Goal: Task Accomplishment & Management: Manage account settings

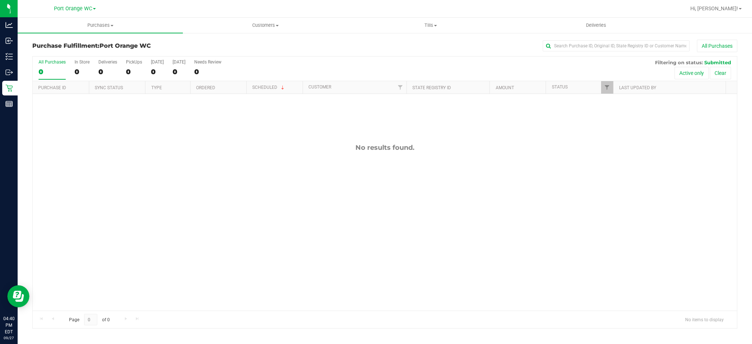
drag, startPoint x: 295, startPoint y: 152, endPoint x: 292, endPoint y: 154, distance: 4.1
click at [292, 154] on div "No results found." at bounding box center [385, 227] width 705 height 266
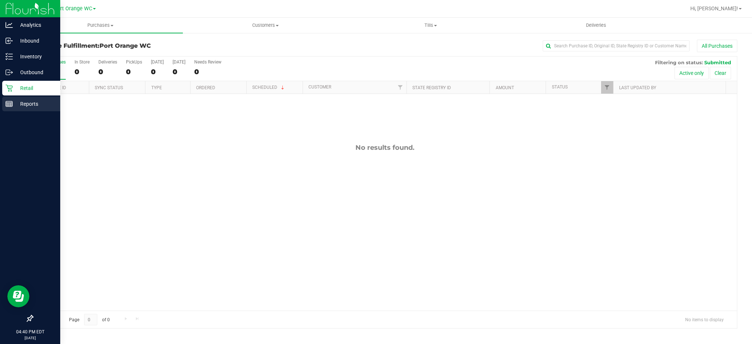
click at [7, 104] on icon at bounding box center [9, 103] width 7 height 7
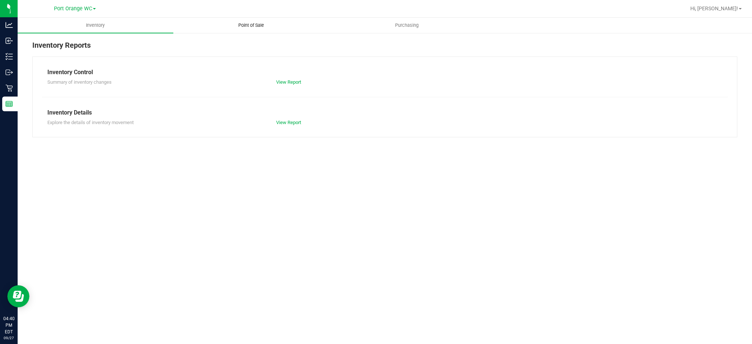
click at [255, 21] on uib-tab-heading "Point of Sale" at bounding box center [251, 25] width 155 height 15
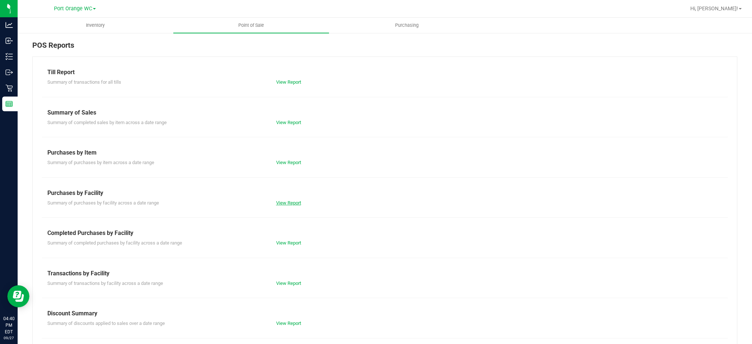
click at [288, 203] on link "View Report" at bounding box center [288, 203] width 25 height 6
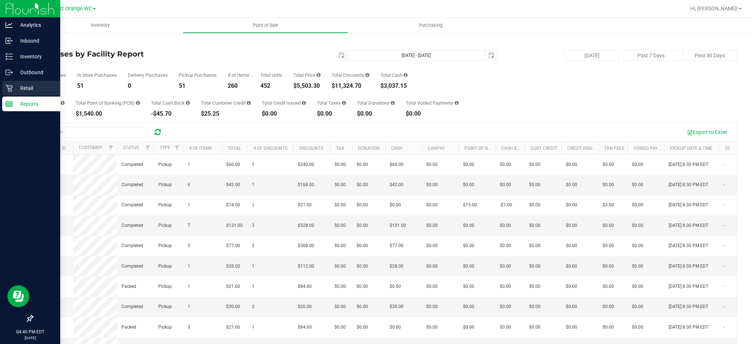
click at [27, 89] on p "Retail" at bounding box center [35, 88] width 44 height 9
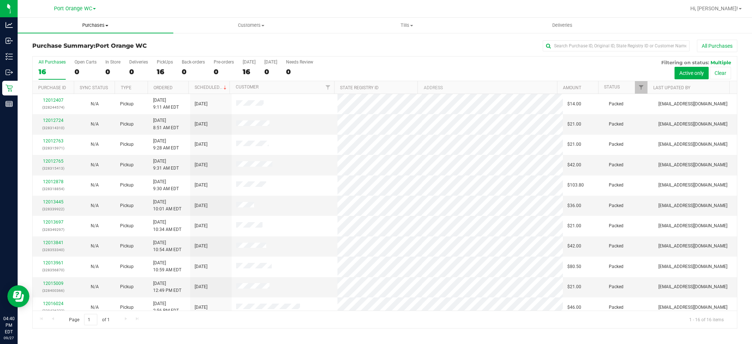
click at [106, 26] on span "Purchases" at bounding box center [96, 25] width 156 height 7
click at [46, 52] on span "Fulfillment" at bounding box center [41, 53] width 46 height 6
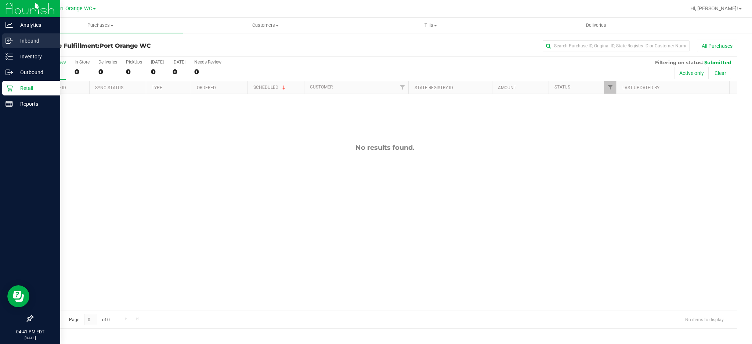
click at [32, 41] on p "Inbound" at bounding box center [35, 40] width 44 height 9
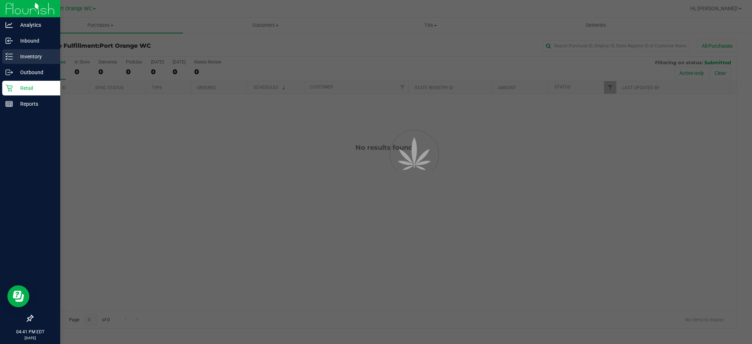
click at [31, 60] on p "Inventory" at bounding box center [35, 56] width 44 height 9
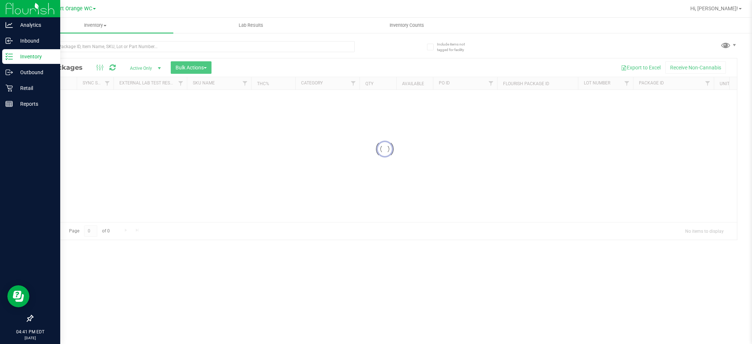
click at [32, 59] on p "Inventory" at bounding box center [35, 56] width 44 height 9
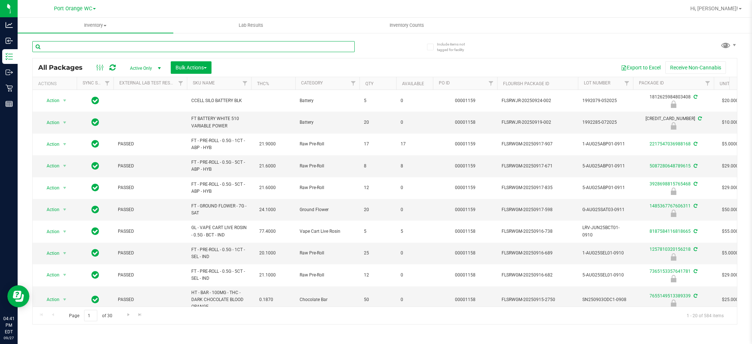
click at [79, 44] on input "text" at bounding box center [193, 46] width 323 height 11
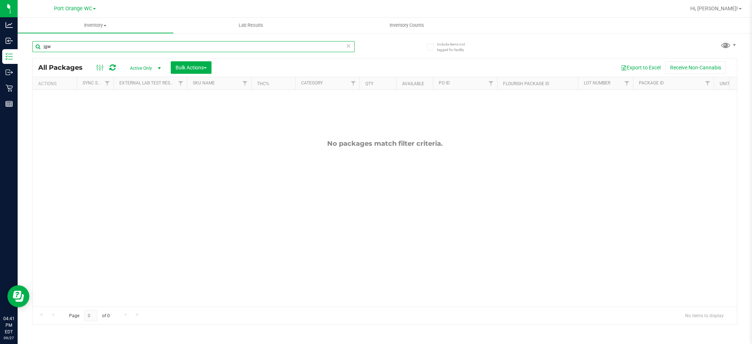
click at [90, 44] on input "jgw" at bounding box center [193, 46] width 323 height 11
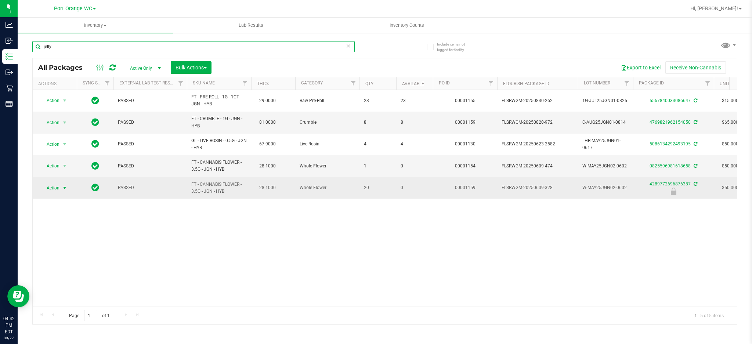
type input "jelly"
click at [46, 185] on span "Action" at bounding box center [50, 188] width 20 height 10
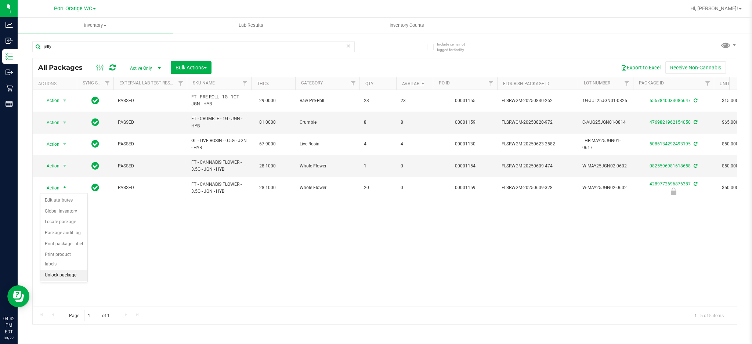
click at [52, 275] on li "Unlock package" at bounding box center [63, 275] width 47 height 11
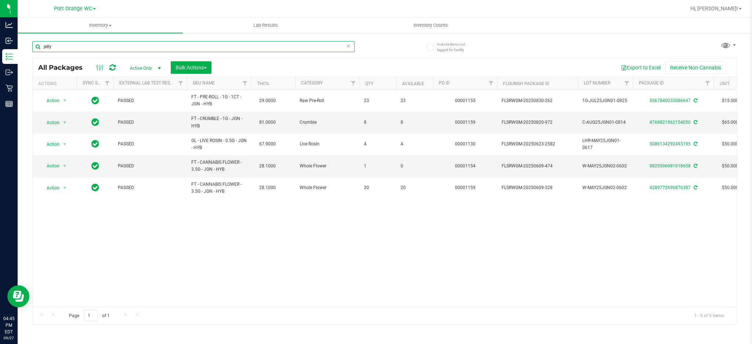
click at [87, 44] on input "jelly" at bounding box center [193, 46] width 323 height 11
type input "b"
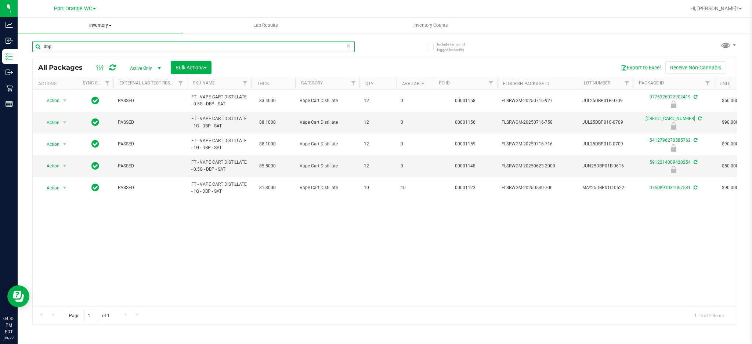
type input "dbp"
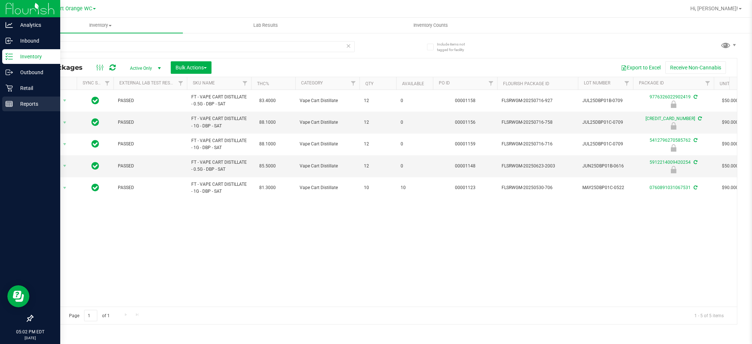
click at [31, 100] on p "Reports" at bounding box center [35, 104] width 44 height 9
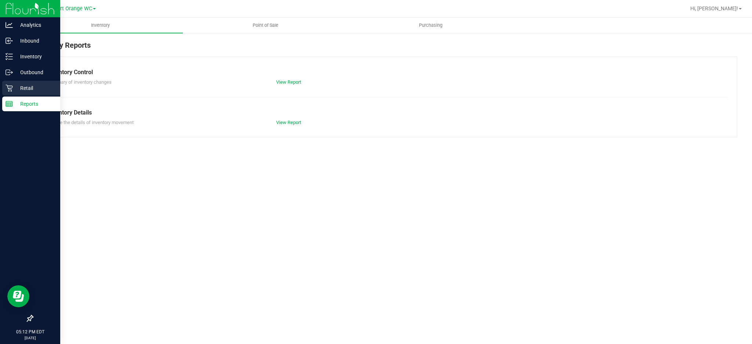
click at [24, 90] on p "Retail" at bounding box center [35, 88] width 44 height 9
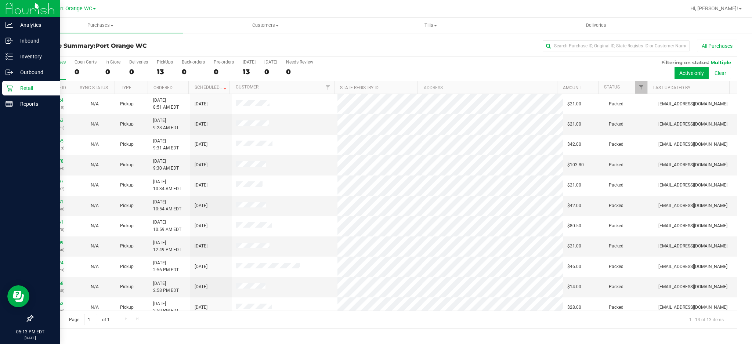
drag, startPoint x: 659, startPoint y: 5, endPoint x: 409, endPoint y: 62, distance: 257.5
click at [411, 62] on div "All Purchases 13 Open Carts 0 In Store 0 Deliveries 0 PickUps 13 Back-orders 0 …" at bounding box center [385, 60] width 705 height 6
click at [96, 23] on span "Purchases" at bounding box center [100, 25] width 165 height 7
click at [44, 48] on li "Summary of purchases" at bounding box center [100, 44] width 165 height 9
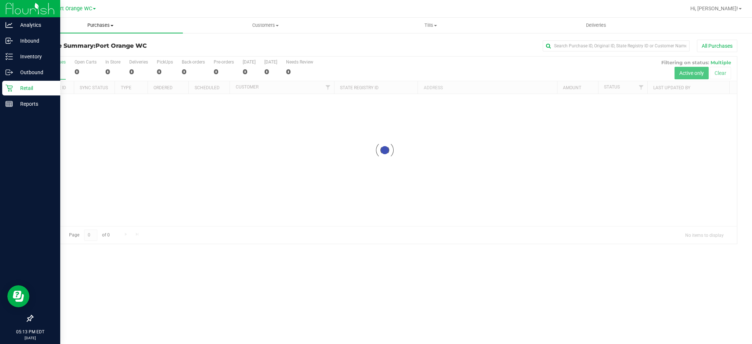
click at [101, 22] on span "Purchases" at bounding box center [100, 25] width 165 height 7
click at [33, 52] on span "Fulfillment" at bounding box center [41, 53] width 46 height 6
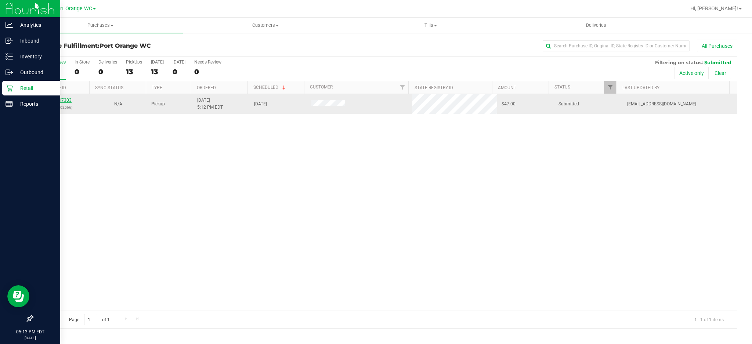
click at [62, 102] on link "12017303" at bounding box center [61, 100] width 21 height 5
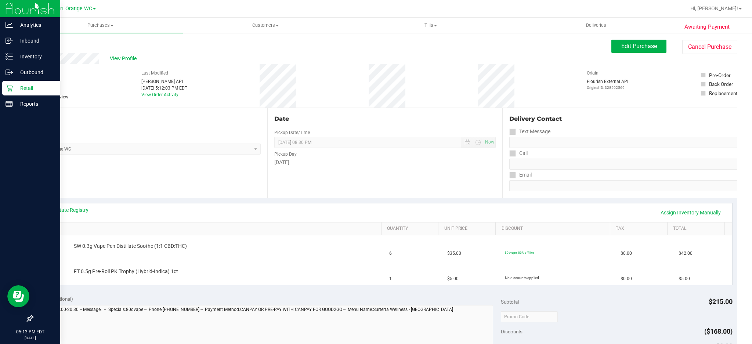
click at [42, 43] on link "Back" at bounding box center [37, 44] width 11 height 5
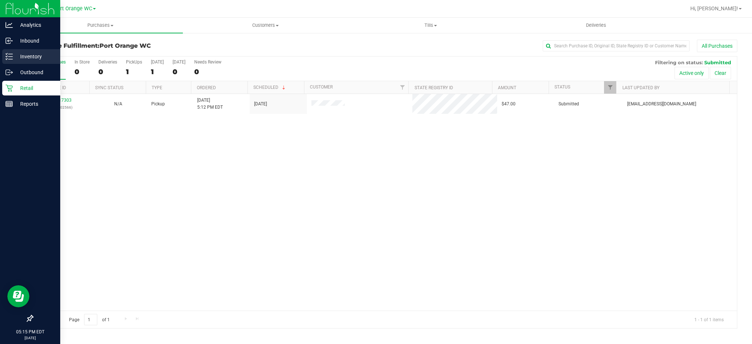
click at [27, 58] on p "Inventory" at bounding box center [35, 56] width 44 height 9
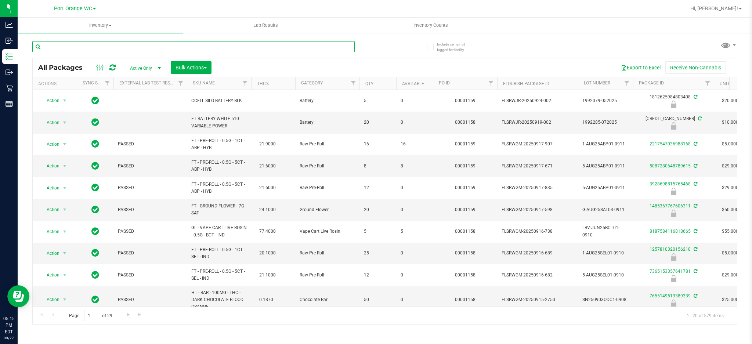
click at [113, 44] on input "text" at bounding box center [193, 46] width 323 height 11
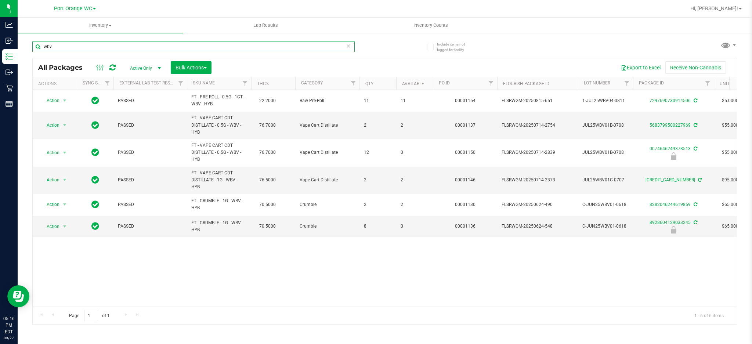
type input "wbv"
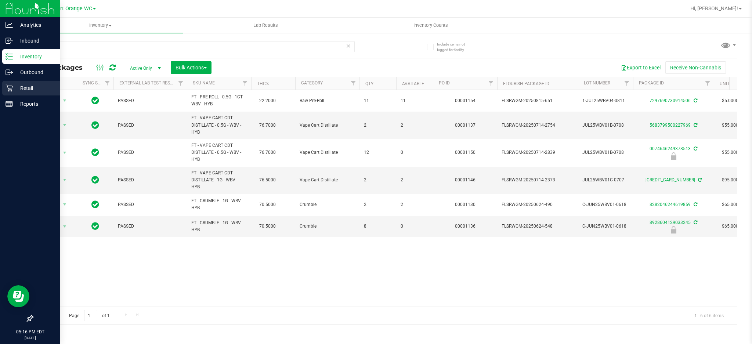
click at [26, 88] on p "Retail" at bounding box center [35, 88] width 44 height 9
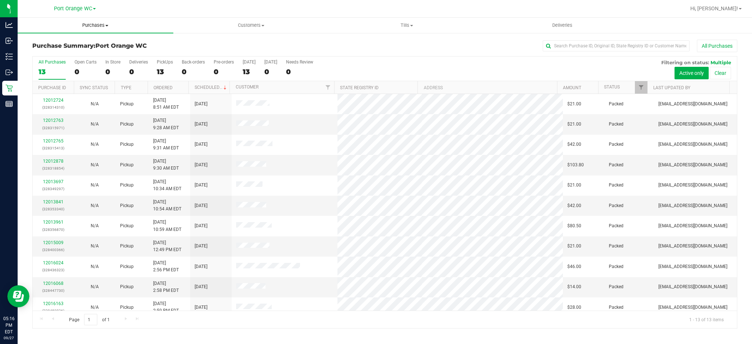
click at [98, 24] on span "Purchases" at bounding box center [96, 25] width 156 height 7
click at [42, 51] on span "Fulfillment" at bounding box center [41, 53] width 46 height 6
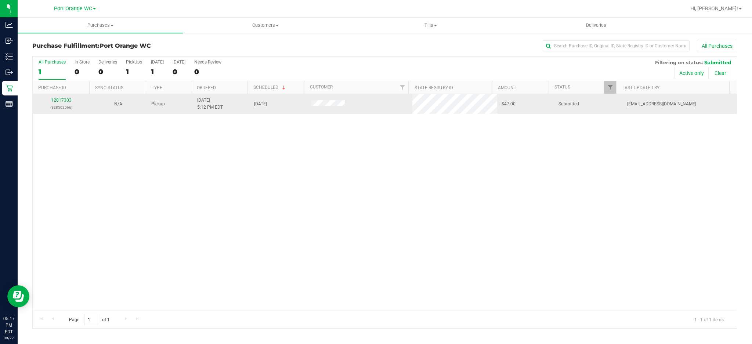
drag, startPoint x: 55, startPoint y: 107, endPoint x: 60, endPoint y: 104, distance: 6.6
click at [59, 105] on p "(328502566)" at bounding box center [61, 107] width 48 height 7
click at [60, 103] on link "12017303" at bounding box center [61, 100] width 21 height 5
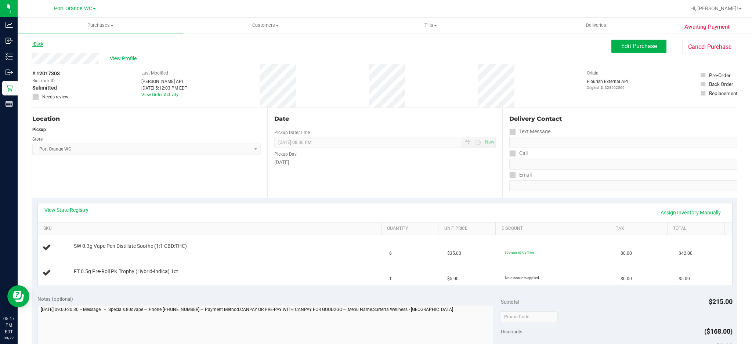
drag, startPoint x: 35, startPoint y: 45, endPoint x: 46, endPoint y: 38, distance: 12.7
click at [36, 44] on link "Back" at bounding box center [37, 44] width 11 height 5
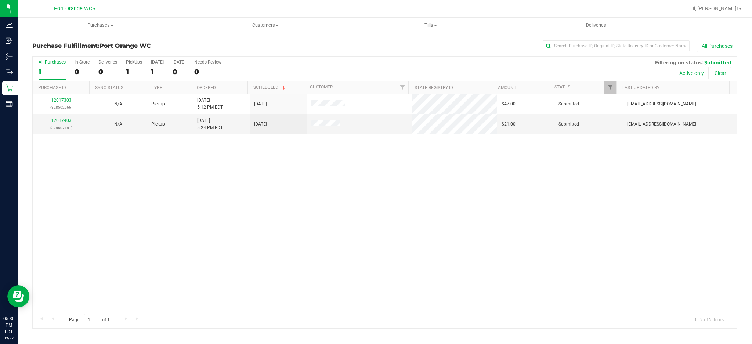
click at [300, 194] on div "12017303 (328502566) N/A Pickup [DATE] 5:12 PM EDT 9/27/2025 $47.00 Submitted […" at bounding box center [385, 202] width 705 height 217
click at [60, 122] on link "12017403" at bounding box center [61, 120] width 21 height 5
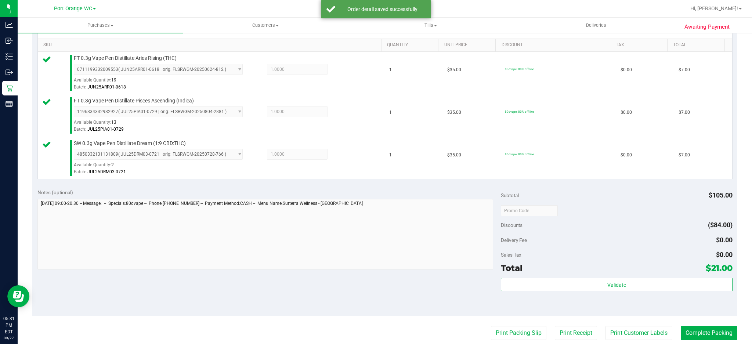
scroll to position [342, 0]
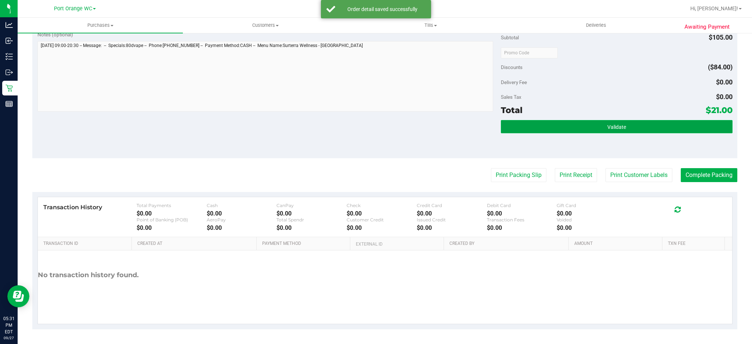
drag, startPoint x: 648, startPoint y: 128, endPoint x: 643, endPoint y: 132, distance: 6.9
click at [646, 130] on button "Validate" at bounding box center [617, 126] width 232 height 13
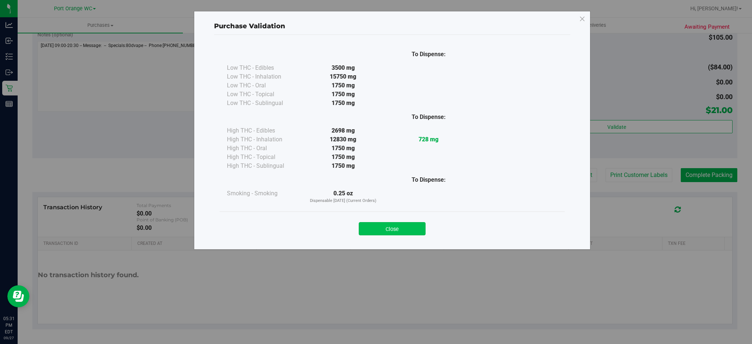
click at [400, 226] on button "Close" at bounding box center [392, 228] width 67 height 13
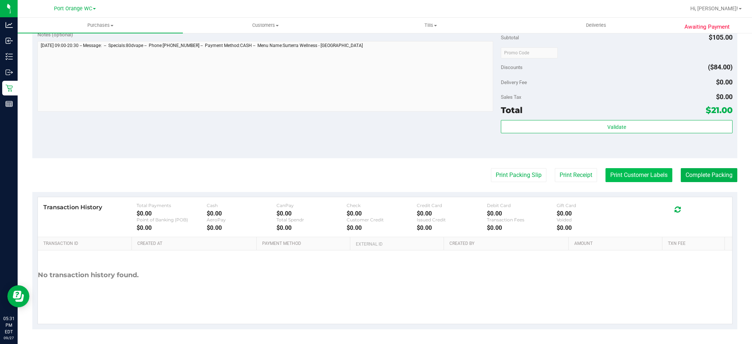
click at [629, 176] on button "Print Customer Labels" at bounding box center [639, 175] width 67 height 14
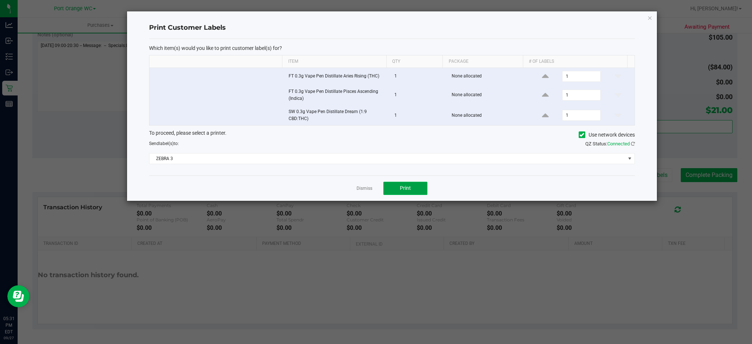
click at [406, 192] on button "Print" at bounding box center [406, 188] width 44 height 13
click at [361, 188] on link "Dismiss" at bounding box center [365, 189] width 16 height 6
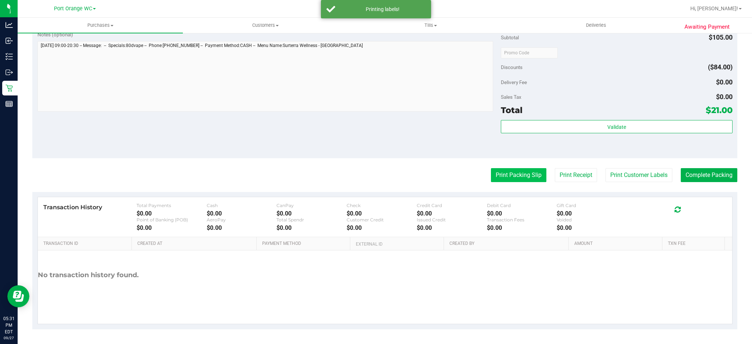
click at [514, 170] on button "Print Packing Slip" at bounding box center [518, 175] width 55 height 14
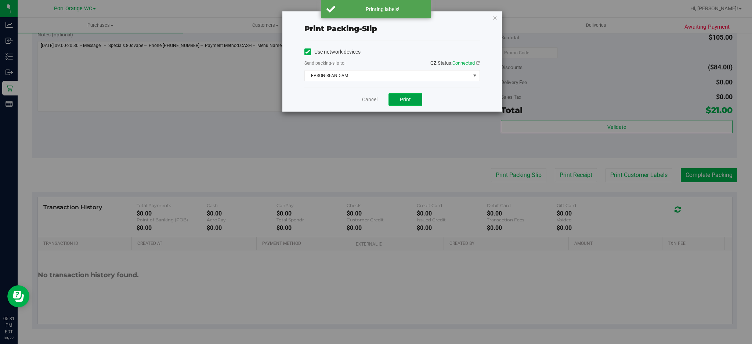
click at [407, 105] on button "Print" at bounding box center [406, 99] width 34 height 12
click at [368, 100] on link "Cancel" at bounding box center [369, 100] width 15 height 8
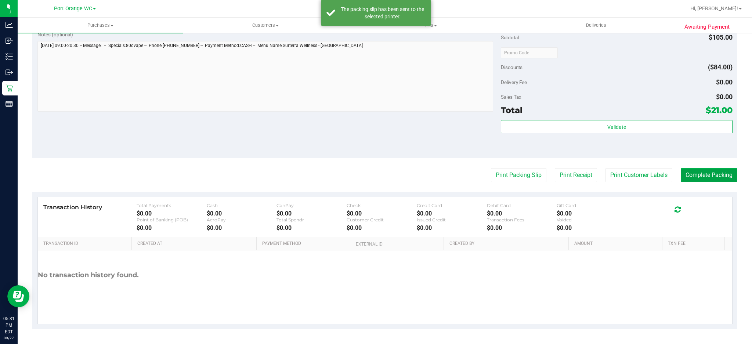
click at [713, 171] on button "Complete Packing" at bounding box center [709, 175] width 57 height 14
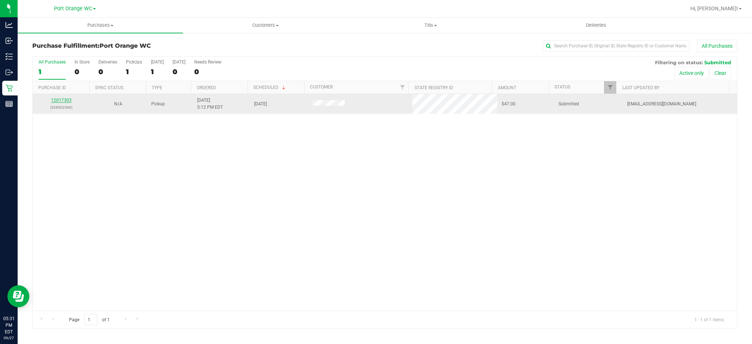
click at [61, 98] on link "12017303" at bounding box center [61, 100] width 21 height 5
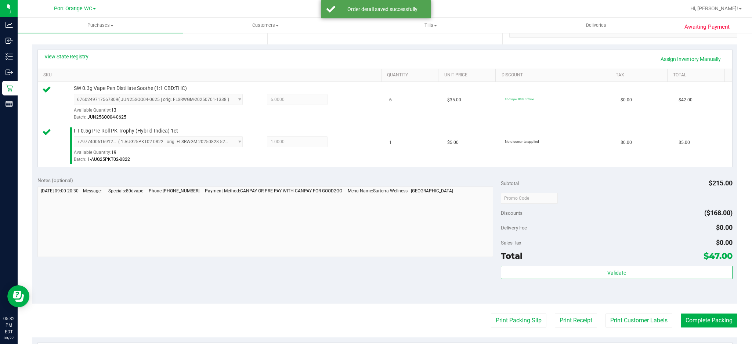
scroll to position [196, 0]
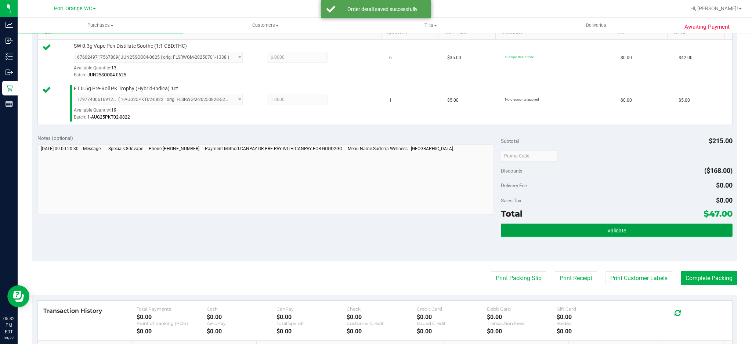
click at [611, 231] on span "Validate" at bounding box center [617, 231] width 19 height 6
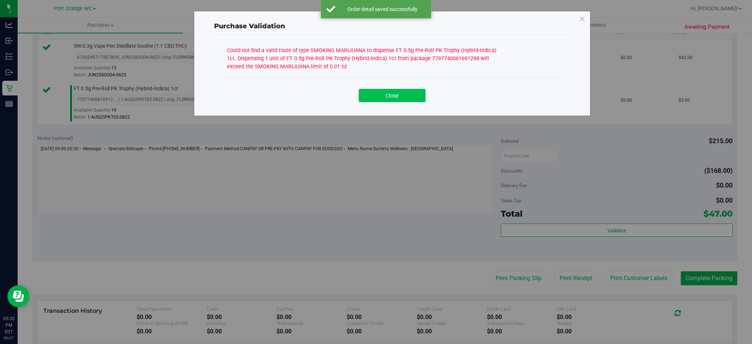
click at [403, 99] on button "Close" at bounding box center [392, 95] width 67 height 13
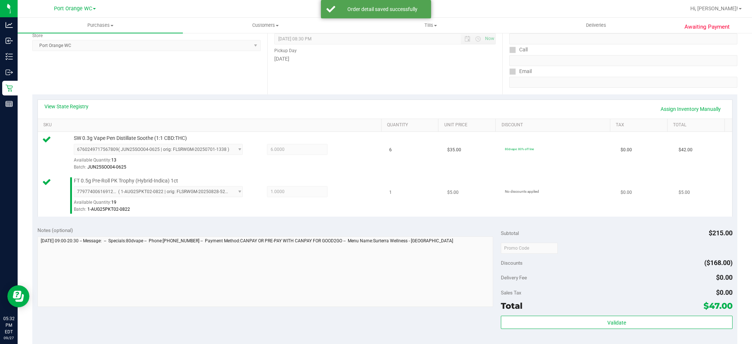
scroll to position [98, 0]
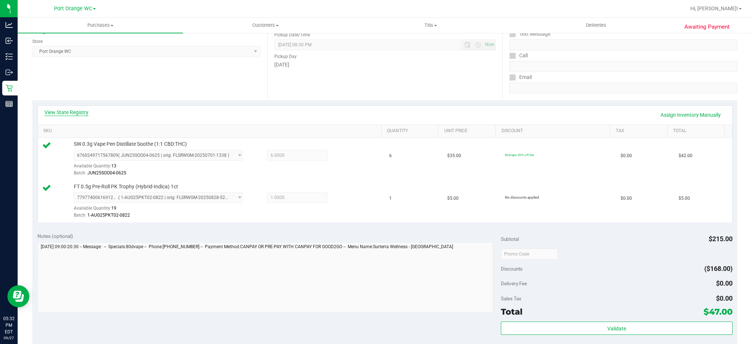
click at [71, 114] on link "View State Registry" at bounding box center [66, 112] width 44 height 7
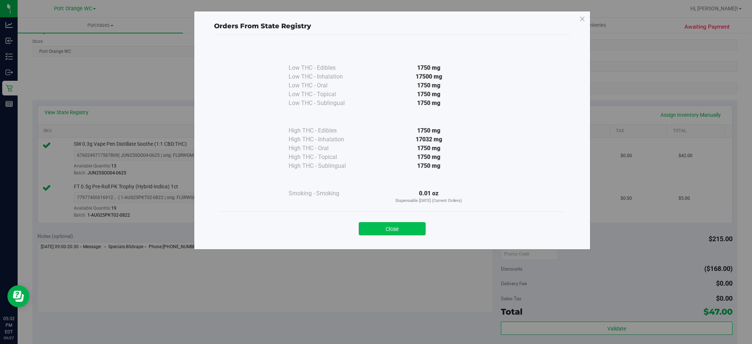
click at [399, 231] on button "Close" at bounding box center [392, 228] width 67 height 13
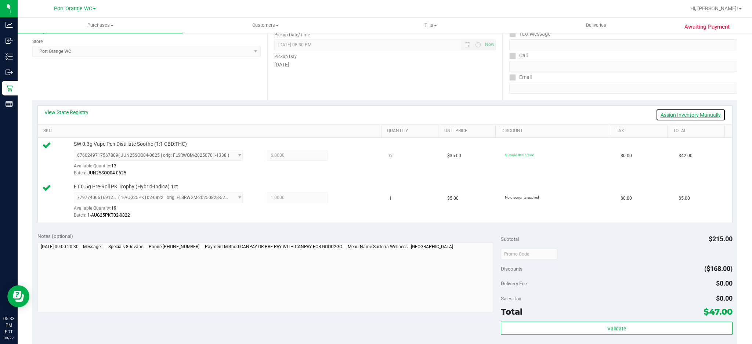
click at [657, 111] on link "Assign Inventory Manually" at bounding box center [691, 115] width 70 height 12
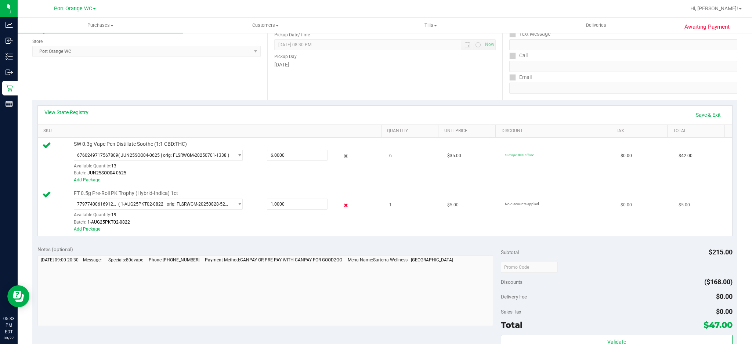
click at [342, 204] on icon at bounding box center [346, 205] width 8 height 8
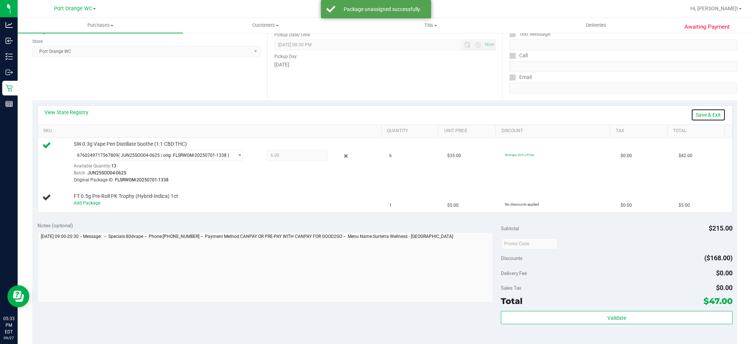
click at [702, 112] on link "Save & Exit" at bounding box center [708, 115] width 35 height 12
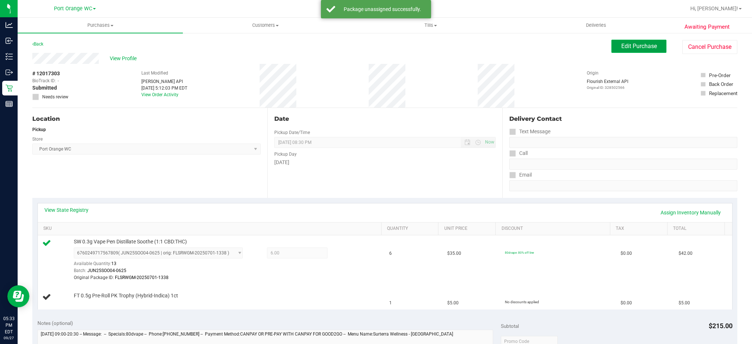
click at [622, 44] on span "Edit Purchase" at bounding box center [640, 46] width 36 height 7
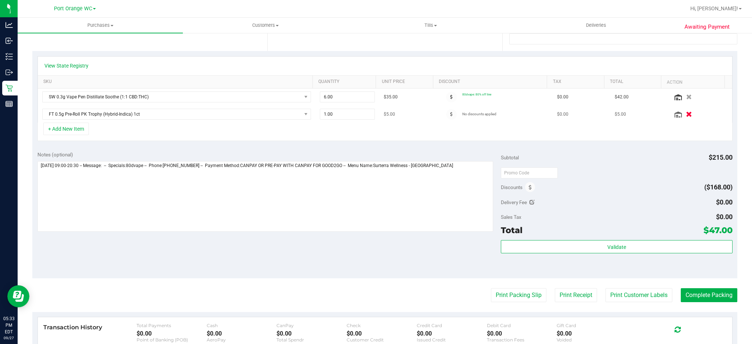
click at [686, 113] on icon "button" at bounding box center [689, 115] width 6 height 6
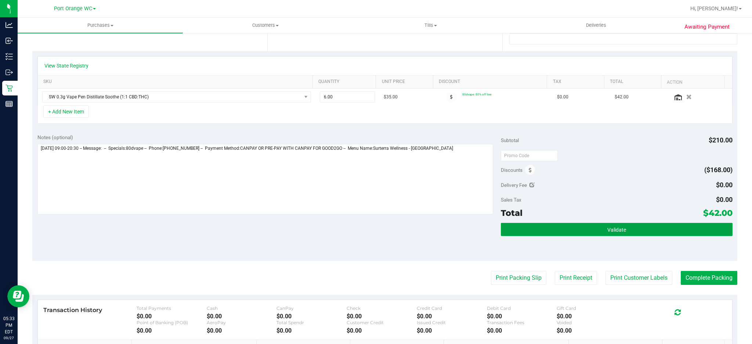
click at [641, 226] on button "Validate" at bounding box center [617, 229] width 232 height 13
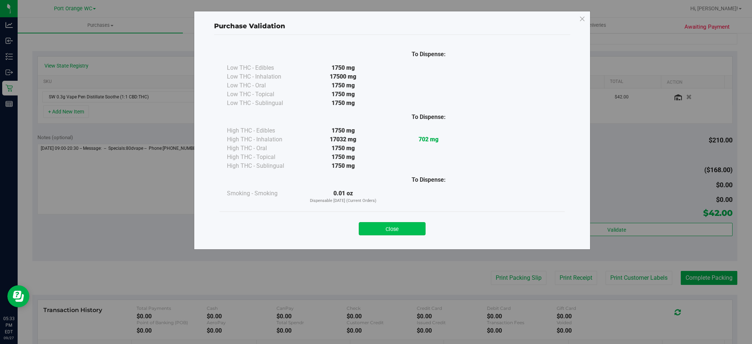
click at [386, 235] on button "Close" at bounding box center [392, 228] width 67 height 13
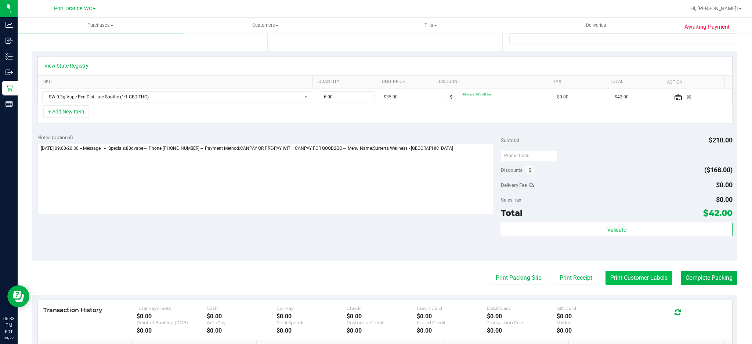
click at [623, 281] on button "Print Customer Labels" at bounding box center [639, 278] width 67 height 14
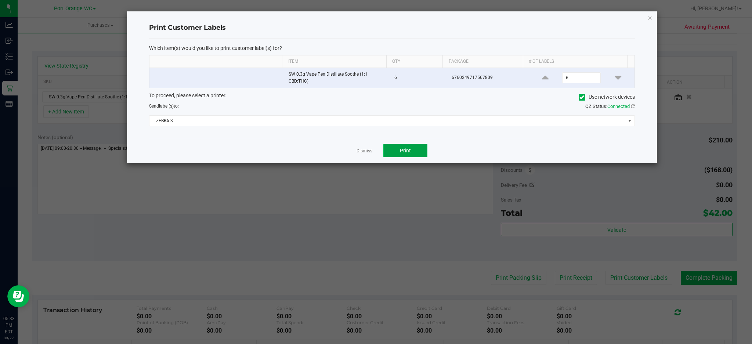
click at [403, 150] on span "Print" at bounding box center [405, 151] width 11 height 6
click at [363, 152] on link "Dismiss" at bounding box center [365, 151] width 16 height 6
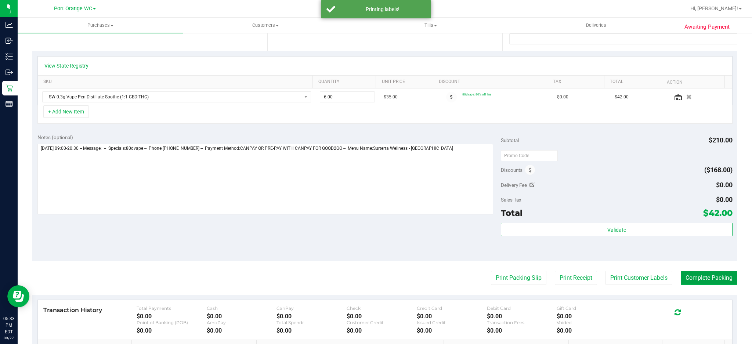
click at [706, 277] on button "Complete Packing" at bounding box center [709, 278] width 57 height 14
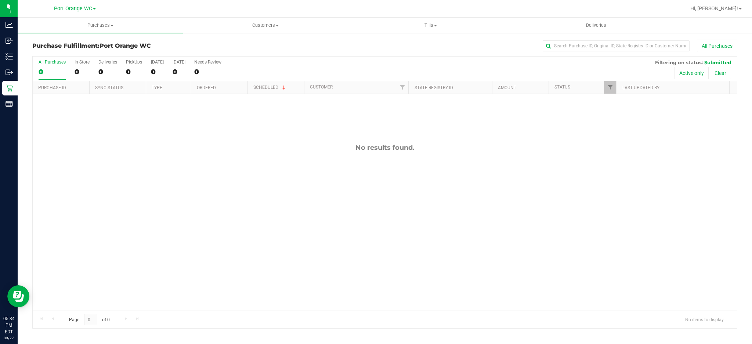
drag, startPoint x: 140, startPoint y: 144, endPoint x: 147, endPoint y: 145, distance: 6.7
click at [145, 148] on div "No results found." at bounding box center [385, 227] width 705 height 266
drag, startPoint x: 147, startPoint y: 145, endPoint x: 152, endPoint y: 144, distance: 4.9
click at [152, 144] on div "No results found." at bounding box center [385, 148] width 705 height 8
click at [126, 150] on div "No results found." at bounding box center [385, 148] width 705 height 8
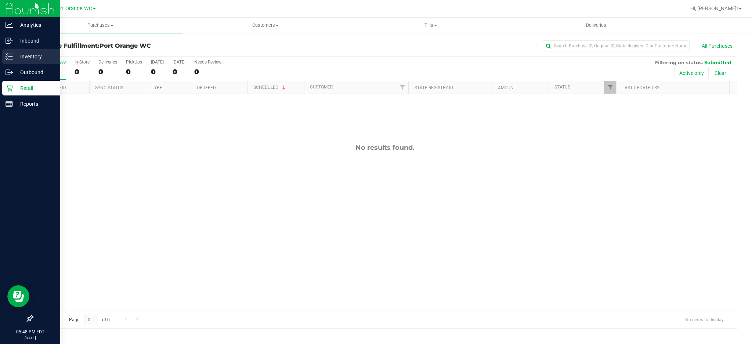
click at [25, 56] on p "Inventory" at bounding box center [35, 56] width 44 height 9
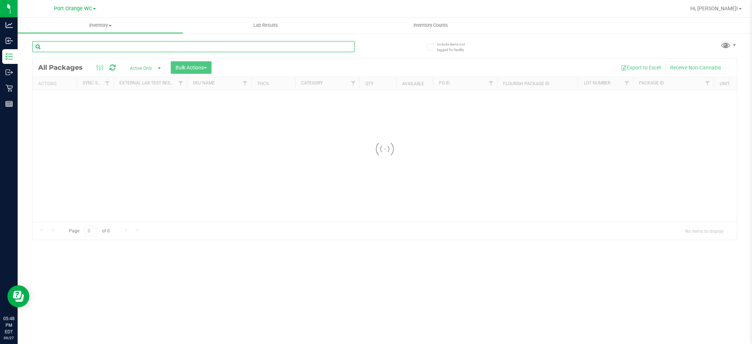
click at [82, 46] on input "text" at bounding box center [193, 46] width 323 height 11
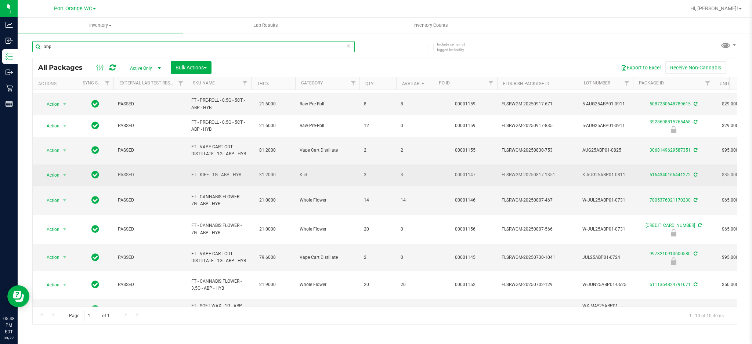
scroll to position [36, 0]
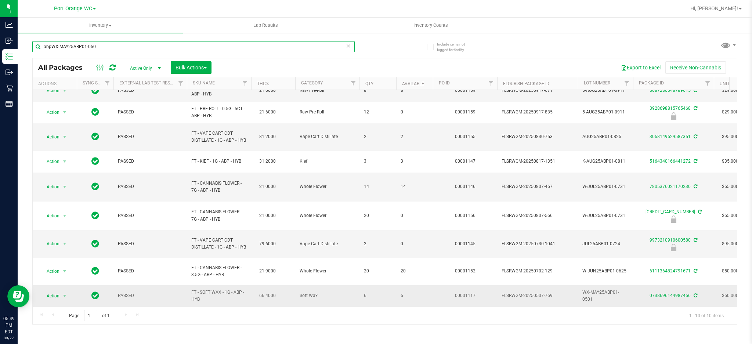
type input "abpWX-MAY25ABP01-0501"
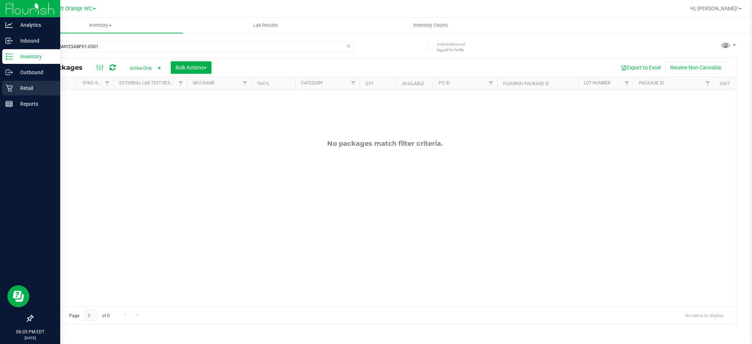
click at [26, 88] on p "Retail" at bounding box center [35, 88] width 44 height 9
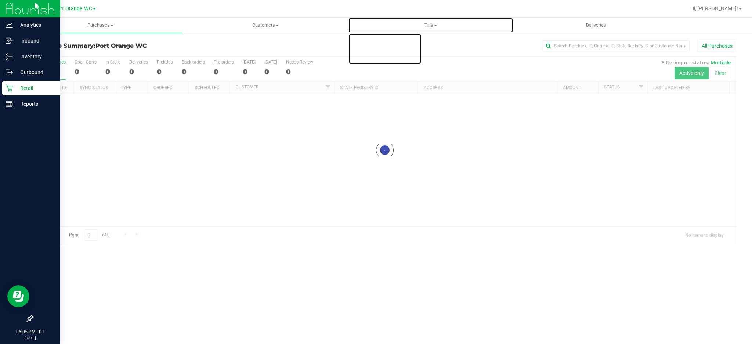
click at [431, 26] on span "Tills" at bounding box center [431, 25] width 165 height 7
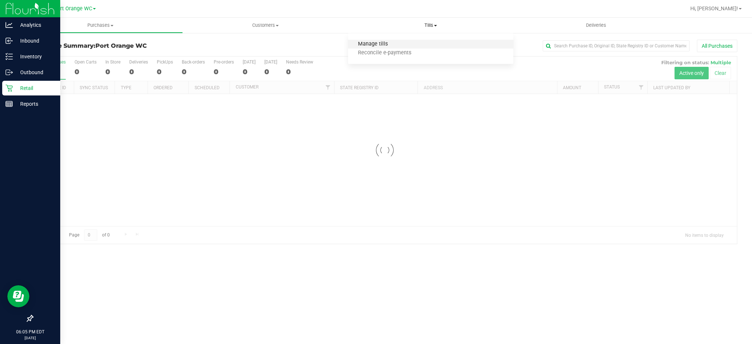
click at [384, 44] on span "Manage tills" at bounding box center [373, 44] width 50 height 6
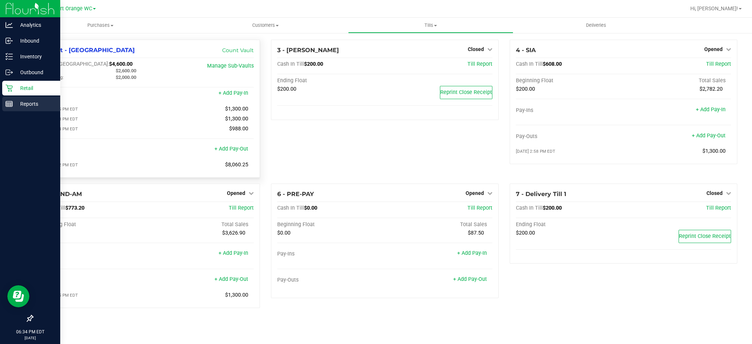
click at [36, 100] on p "Reports" at bounding box center [35, 104] width 44 height 9
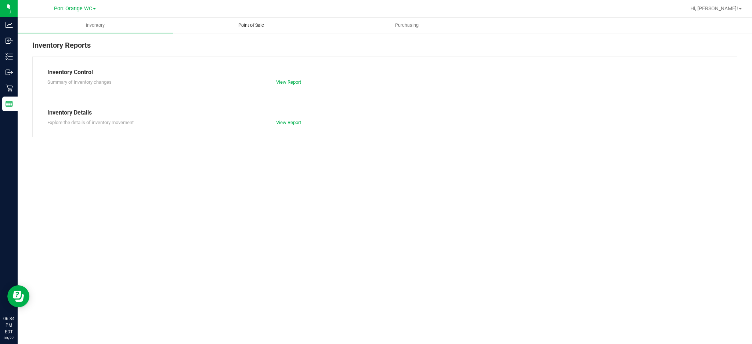
click at [248, 22] on span "Point of Sale" at bounding box center [252, 25] width 46 height 7
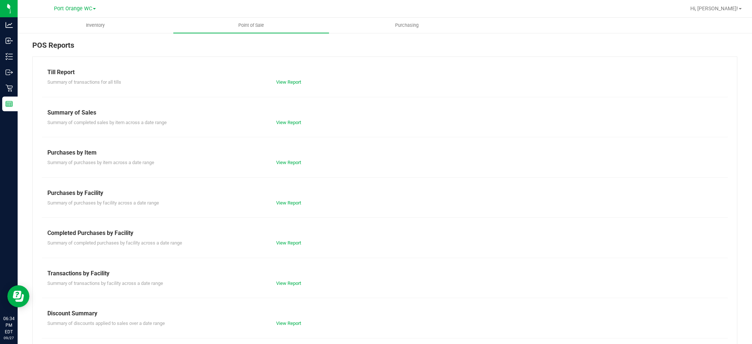
drag, startPoint x: 289, startPoint y: 194, endPoint x: 287, endPoint y: 201, distance: 7.2
click at [289, 195] on div "Purchases by Facility" at bounding box center [384, 193] width 675 height 9
click at [287, 203] on link "View Report" at bounding box center [288, 203] width 25 height 6
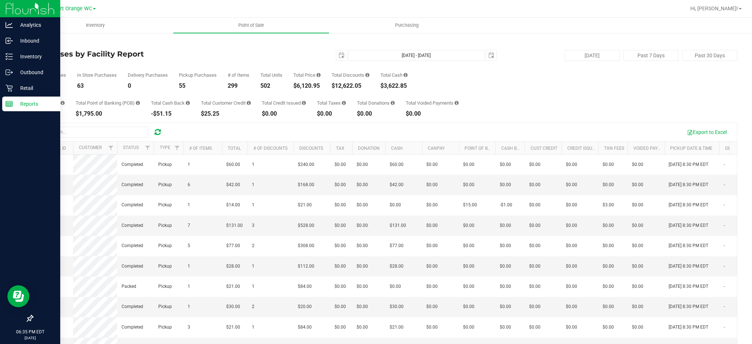
click at [30, 105] on p "Reports" at bounding box center [35, 104] width 44 height 9
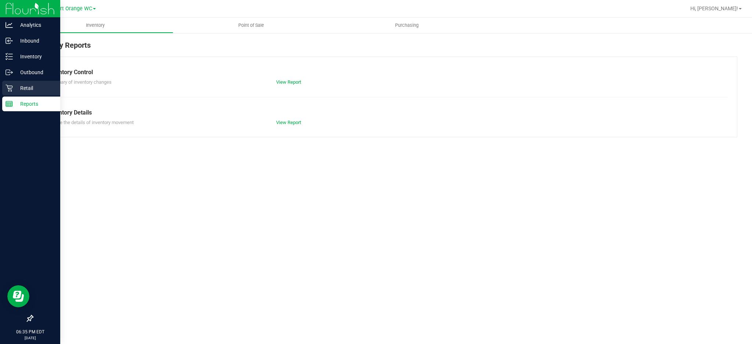
click at [26, 90] on p "Retail" at bounding box center [35, 88] width 44 height 9
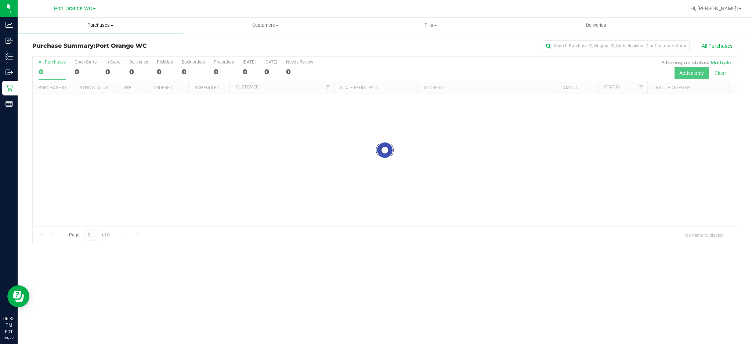
click at [100, 28] on span "Purchases" at bounding box center [100, 25] width 165 height 7
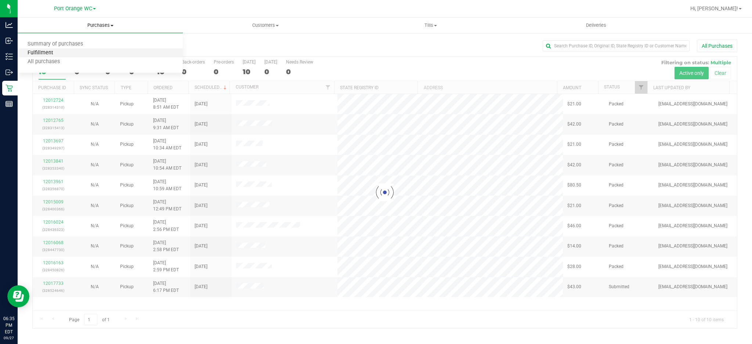
click at [35, 53] on span "Fulfillment" at bounding box center [41, 53] width 46 height 6
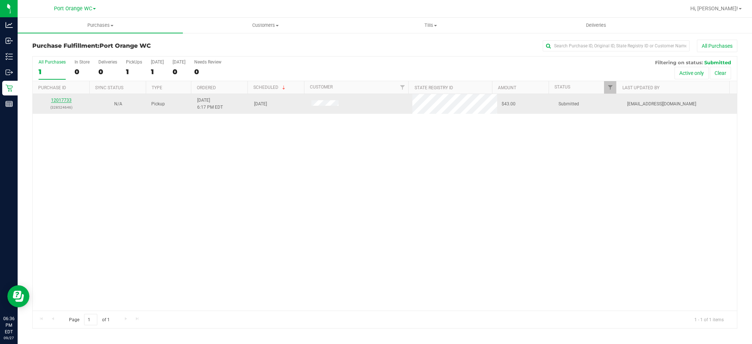
click at [61, 98] on link "12017733" at bounding box center [61, 100] width 21 height 5
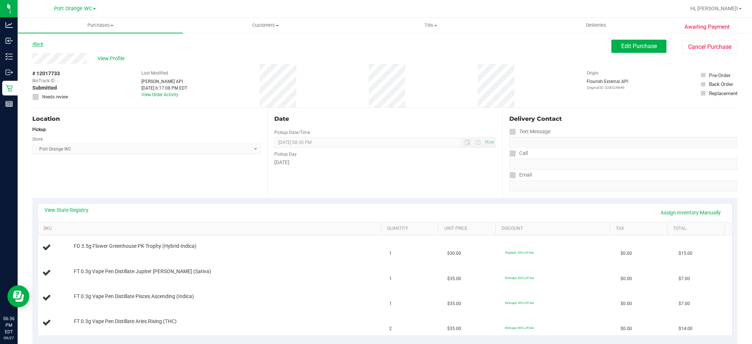
click at [41, 44] on link "Back" at bounding box center [37, 44] width 11 height 5
